Goal: Find specific page/section: Find specific page/section

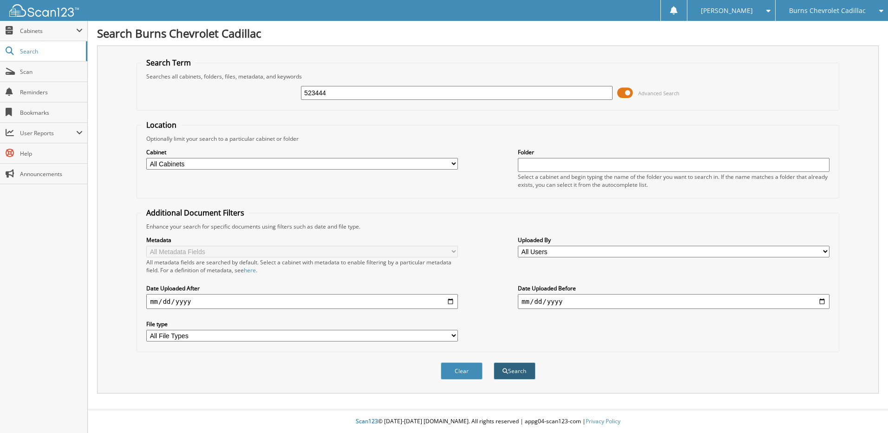
type input "523444"
click at [518, 374] on button "Search" at bounding box center [515, 370] width 42 height 17
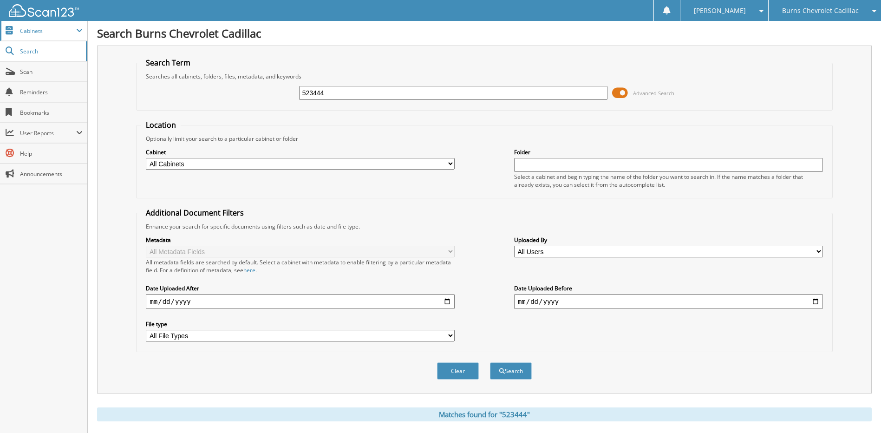
click at [43, 28] on span "Cabinets" at bounding box center [48, 31] width 56 height 8
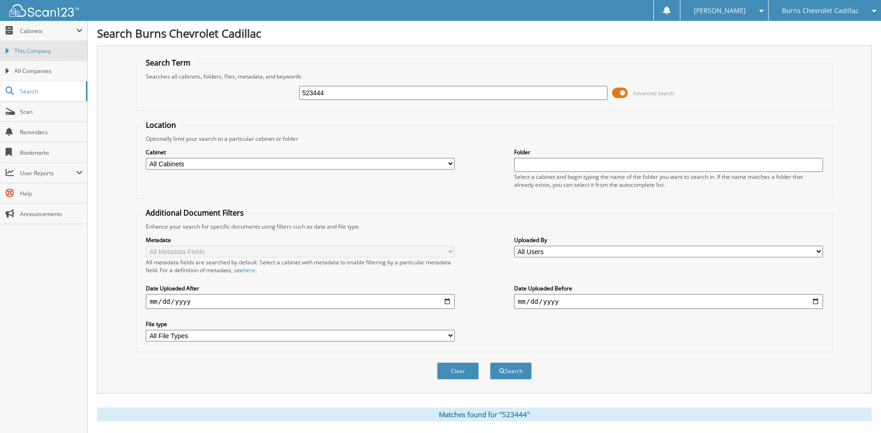
click at [44, 48] on span "This Company" at bounding box center [48, 51] width 68 height 8
